Goal: Task Accomplishment & Management: Manage account settings

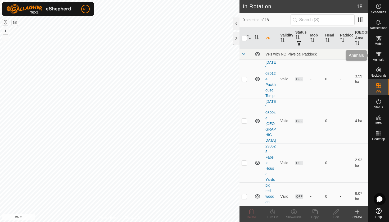
click at [379, 57] on icon at bounding box center [378, 54] width 6 height 6
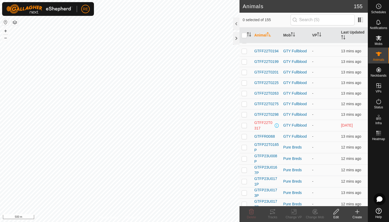
scroll to position [325, 0]
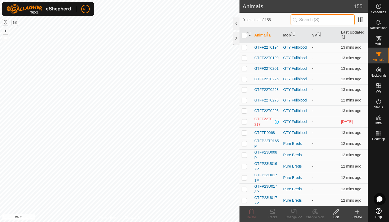
click at [314, 22] on input "text" at bounding box center [322, 19] width 64 height 11
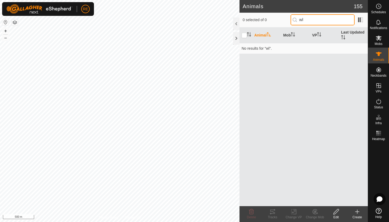
scroll to position [0, 0]
type input "w"
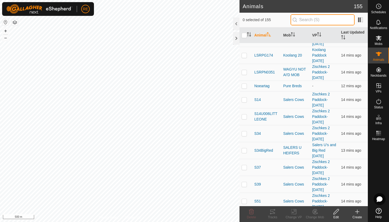
scroll to position [1405, 0]
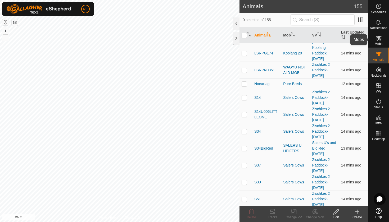
click at [380, 39] on icon at bounding box center [378, 38] width 6 height 5
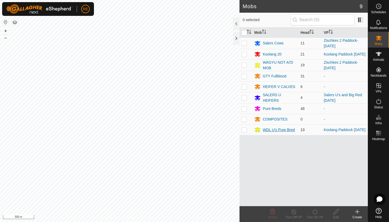
click at [270, 132] on div "WDL U's Pure Bred" at bounding box center [278, 130] width 32 height 6
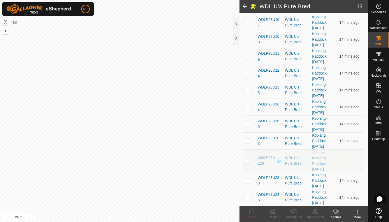
scroll to position [105, 0]
click at [247, 163] on p-checkbox at bounding box center [247, 161] width 5 height 4
checkbox input "true"
click at [358, 212] on icon at bounding box center [357, 212] width 6 height 6
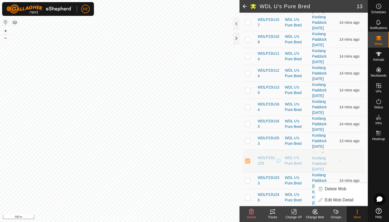
click at [358, 212] on icon at bounding box center [357, 212] width 6 height 6
click at [321, 162] on link "Koolang Paddock [DATE]" at bounding box center [319, 163] width 14 height 15
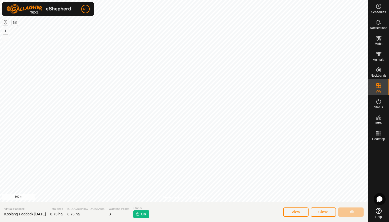
click at [326, 212] on span "Close" at bounding box center [323, 212] width 10 height 4
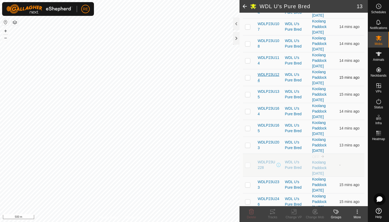
scroll to position [102, 0]
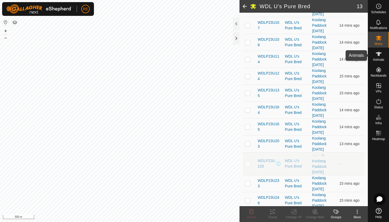
click at [379, 54] on icon at bounding box center [378, 54] width 6 height 4
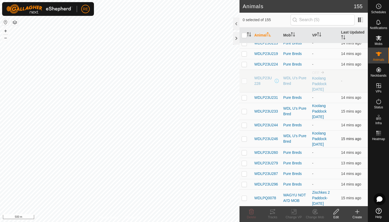
scroll to position [1940, 0]
click at [246, 82] on p-checkbox at bounding box center [243, 81] width 5 height 4
checkbox input "true"
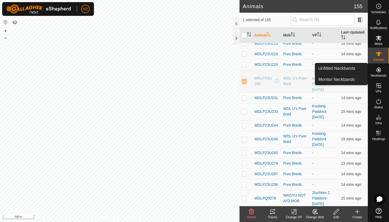
click at [378, 70] on icon at bounding box center [378, 69] width 5 height 5
click at [352, 80] on link "Monitor Neckbands" at bounding box center [341, 79] width 52 height 11
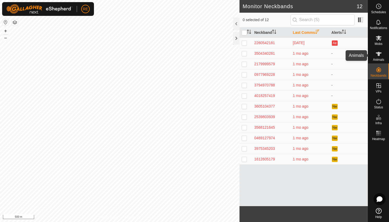
click at [376, 54] on icon at bounding box center [378, 54] width 6 height 6
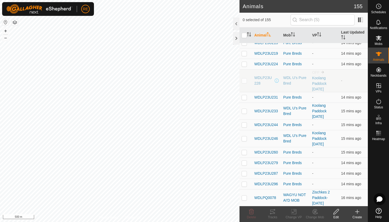
scroll to position [1940, 0]
click at [244, 81] on p-checkbox at bounding box center [243, 81] width 5 height 4
checkbox input "true"
click at [258, 85] on span "WDLP23U228" at bounding box center [263, 81] width 19 height 11
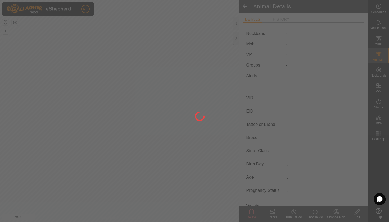
type input "WDLP23U228"
type input "982123810880435"
type input "-"
type input "Wagyu"
type input "PB"
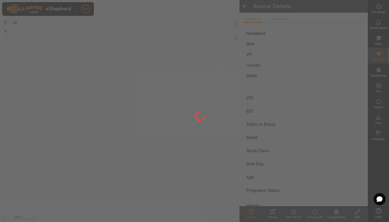
type input "08/2023"
type input "2 years 1 month"
type input "0 kg"
type input "-"
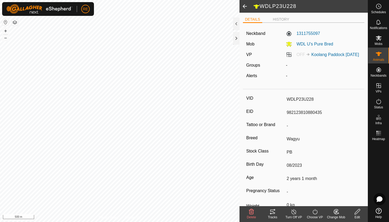
click at [314, 214] on icon at bounding box center [314, 212] width 7 height 6
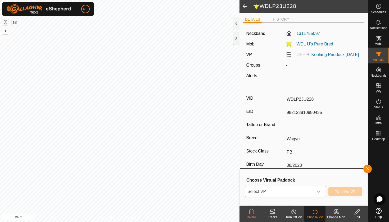
click at [317, 192] on icon "dropdown trigger" at bounding box center [318, 192] width 4 height 4
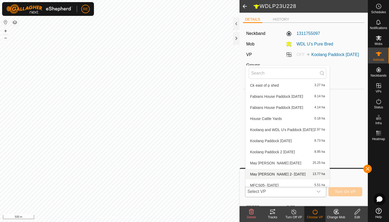
scroll to position [55, 0]
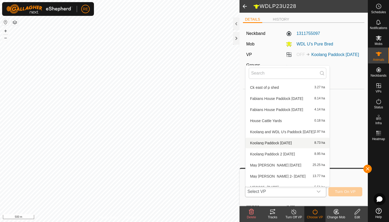
click at [290, 142] on li "Koolang Paddock [DATE] 8.73 ha" at bounding box center [287, 143] width 84 height 11
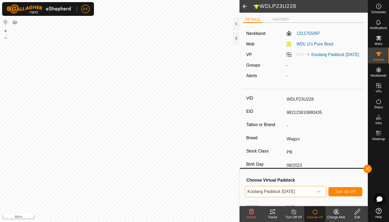
click at [338, 191] on span "Turn On VP" at bounding box center [345, 192] width 21 height 4
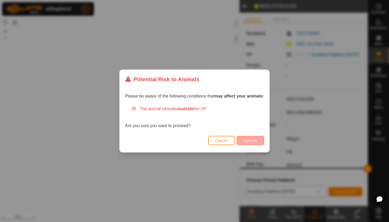
click at [250, 141] on span "Turn On" at bounding box center [250, 141] width 14 height 4
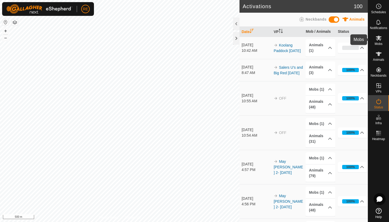
click at [379, 39] on icon at bounding box center [378, 38] width 6 height 5
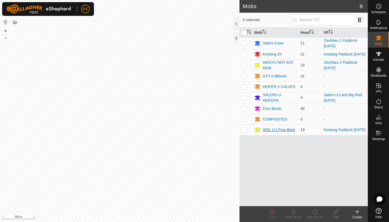
click at [275, 131] on div "WDL U's Pure Bred" at bounding box center [278, 130] width 32 height 6
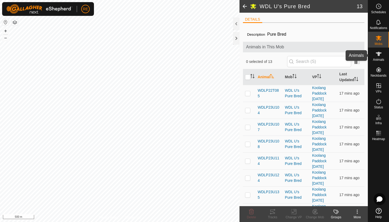
click at [379, 53] on icon at bounding box center [378, 54] width 6 height 4
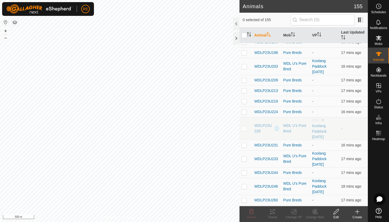
scroll to position [1894, 0]
click at [378, 22] on icon at bounding box center [378, 22] width 6 height 6
